Goal: Use online tool/utility: Utilize a website feature to perform a specific function

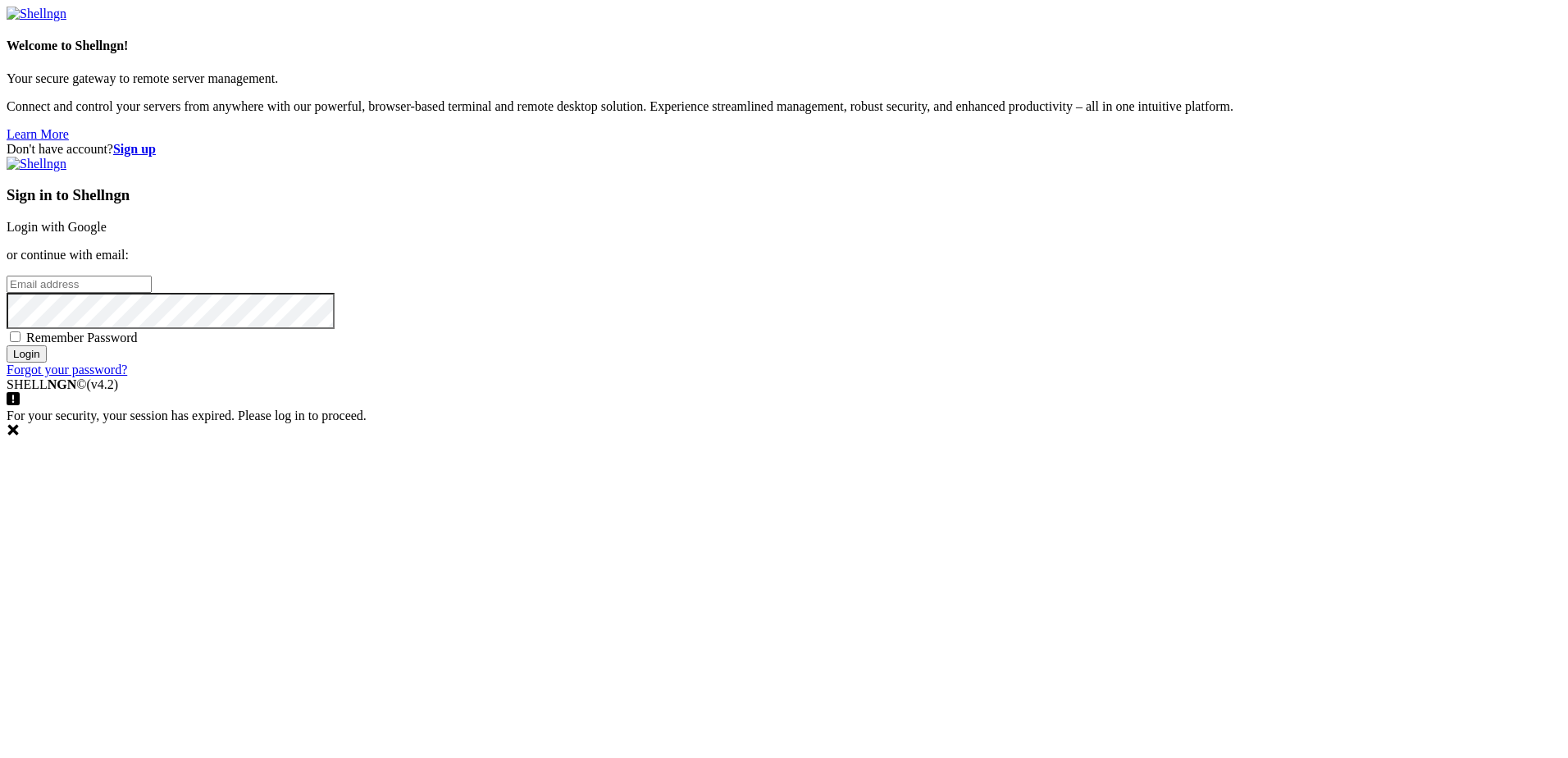
click at [106, 233] on link "Login with Google" at bounding box center [57, 226] width 100 height 14
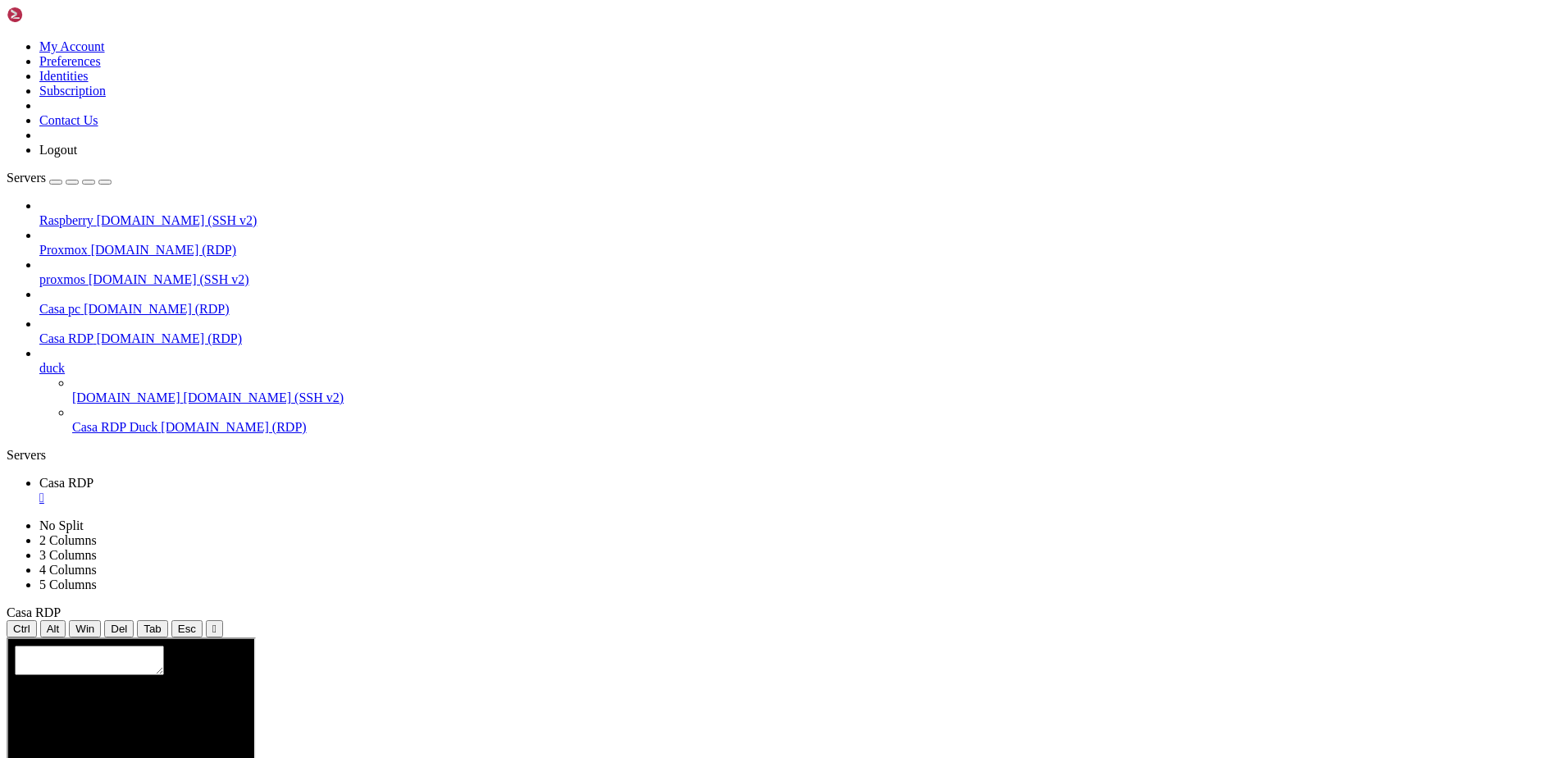
click at [48, 332] on link "Casa RDP [DOMAIN_NAME] (RDP)" at bounding box center [800, 339] width 1522 height 15
click at [50, 332] on span "Casa RDP" at bounding box center [66, 339] width 54 height 14
